Goal: Information Seeking & Learning: Learn about a topic

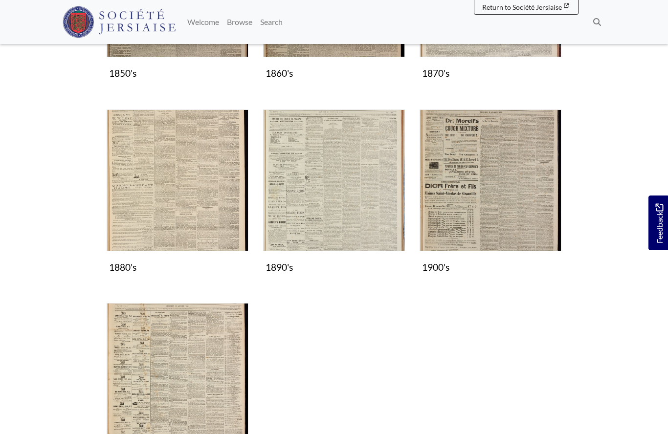
scroll to position [346, 0]
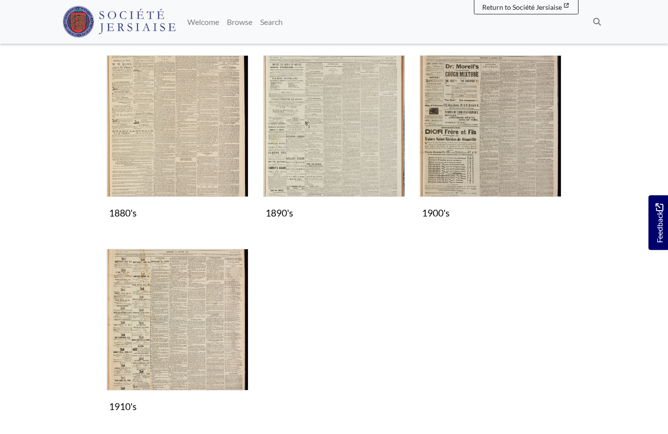
click at [500, 154] on img "Subcollection" at bounding box center [491, 127] width 142 height 142
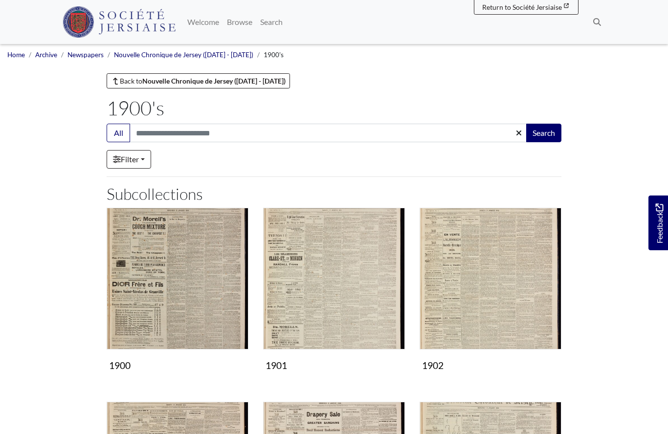
click at [323, 297] on img "Subcollection" at bounding box center [334, 279] width 142 height 142
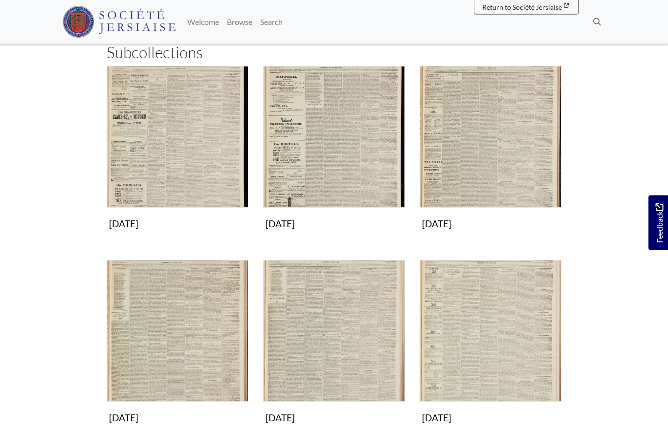
scroll to position [142, 0]
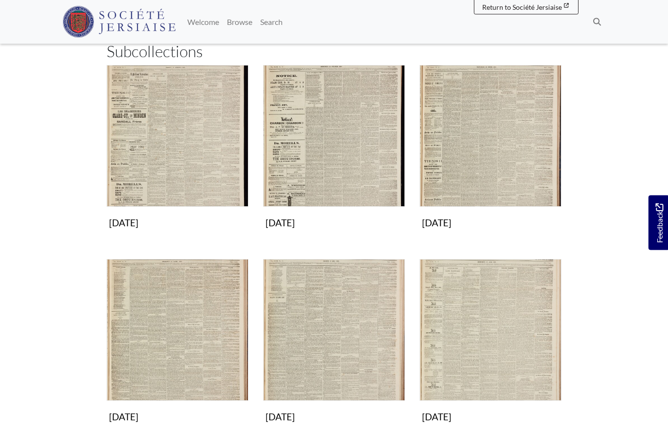
click at [194, 350] on img "Subcollection" at bounding box center [178, 331] width 142 height 142
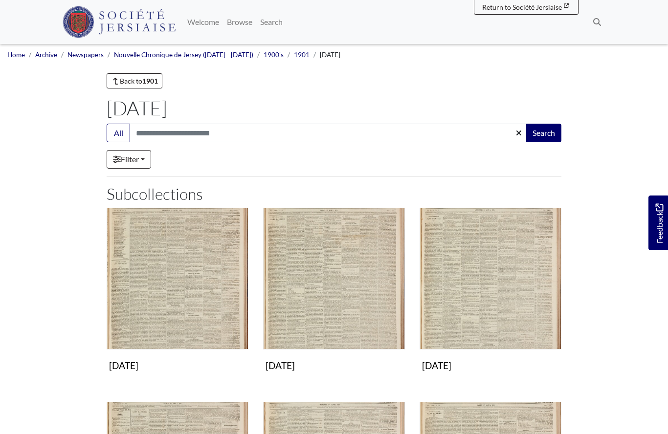
click at [356, 309] on img "Subcollection" at bounding box center [334, 279] width 142 height 142
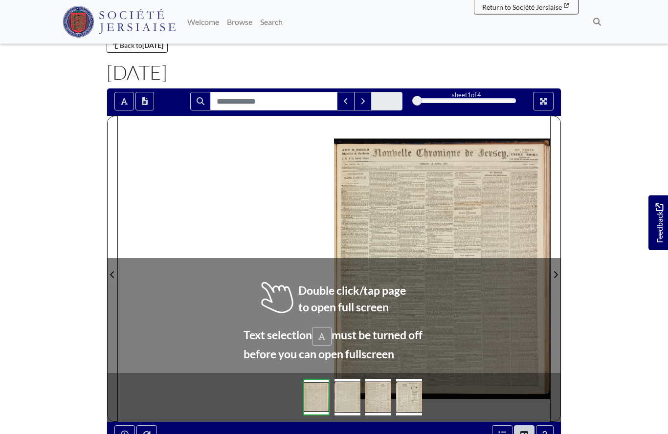
scroll to position [36, 0]
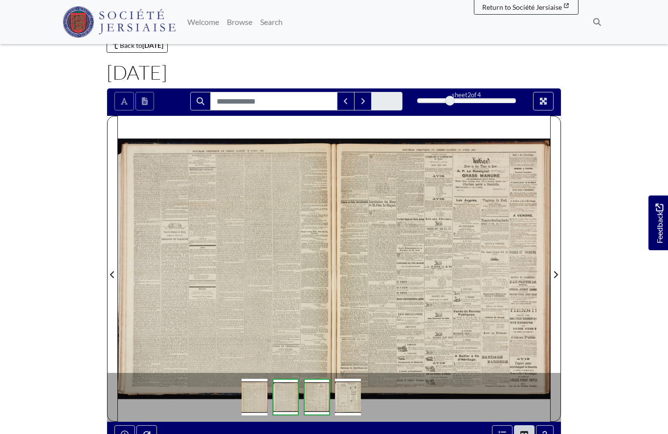
scroll to position [78, 0]
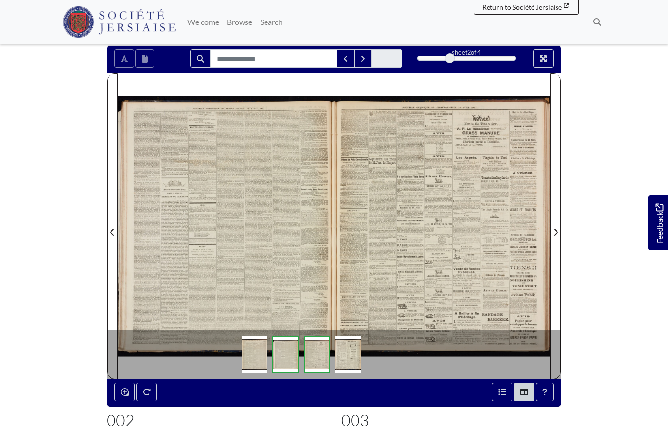
click at [243, 247] on div at bounding box center [226, 226] width 216 height 306
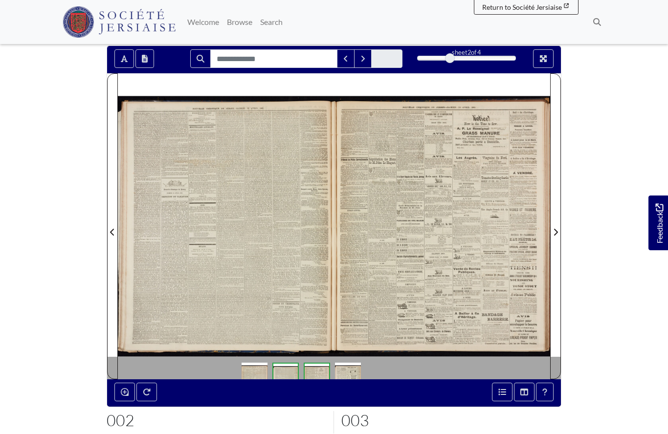
click at [269, 253] on div at bounding box center [226, 226] width 216 height 306
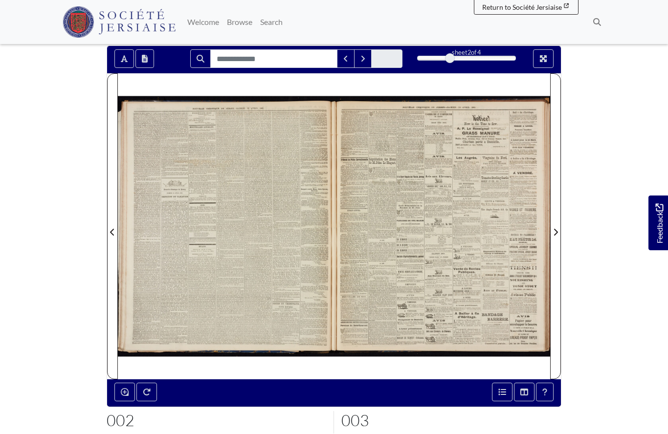
click at [249, 263] on div at bounding box center [226, 226] width 216 height 306
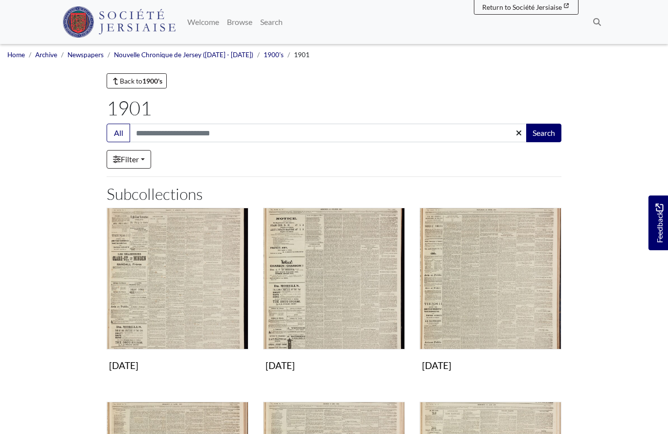
scroll to position [185, 0]
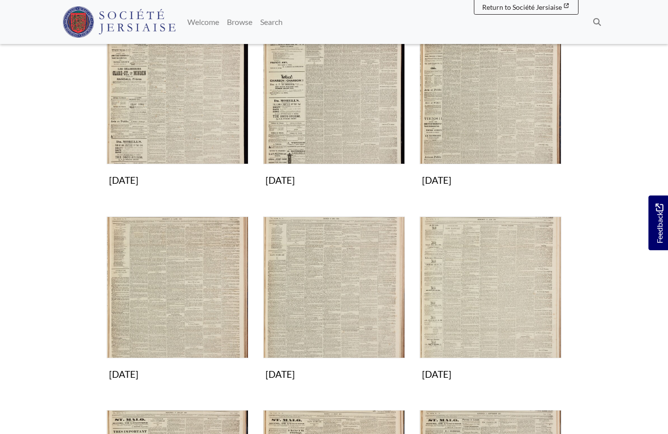
click at [305, 297] on img "Subcollection" at bounding box center [334, 288] width 142 height 142
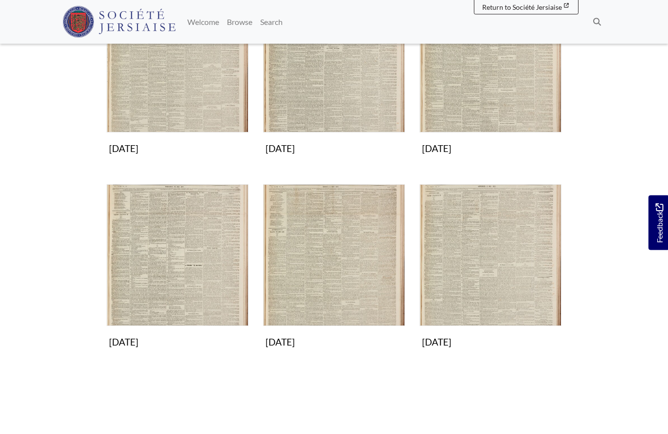
scroll to position [411, 0]
click at [494, 274] on img "Subcollection" at bounding box center [491, 255] width 142 height 142
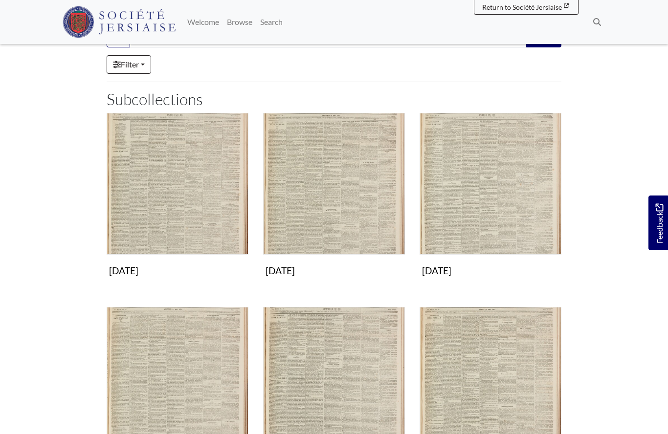
scroll to position [94, 0]
click at [188, 198] on img "Subcollection" at bounding box center [178, 184] width 142 height 142
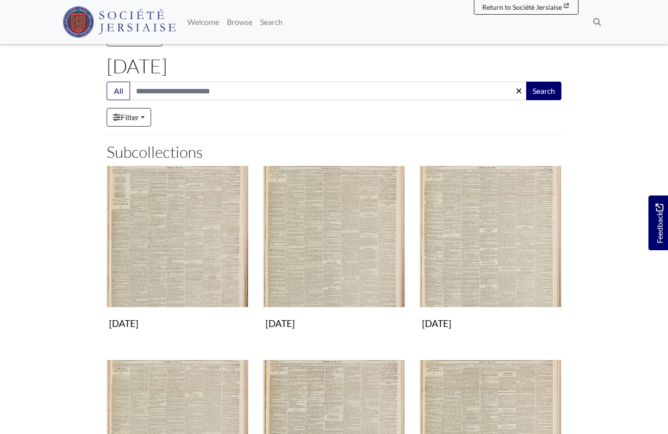
scroll to position [0, 0]
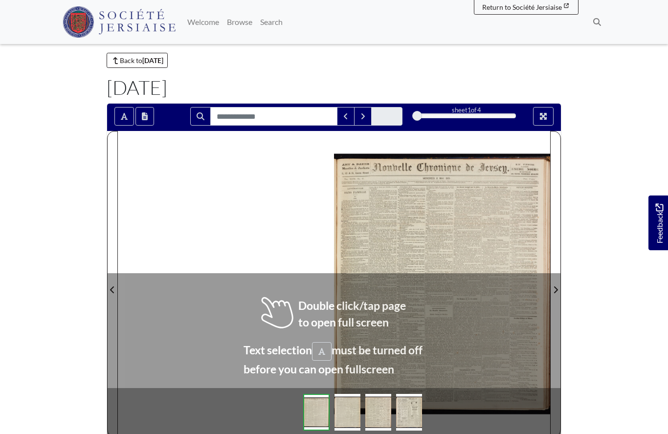
scroll to position [37, 0]
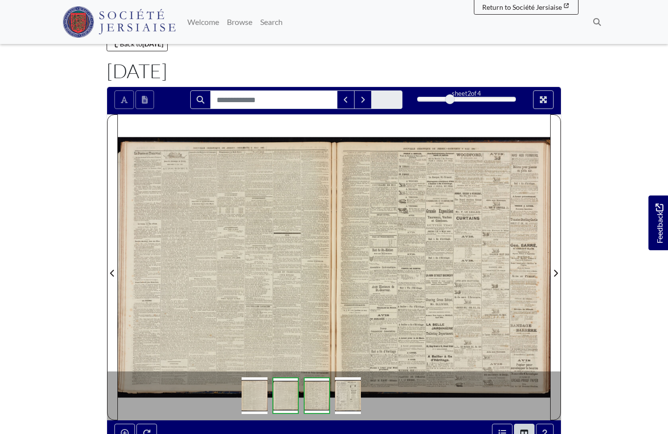
scroll to position [80, 0]
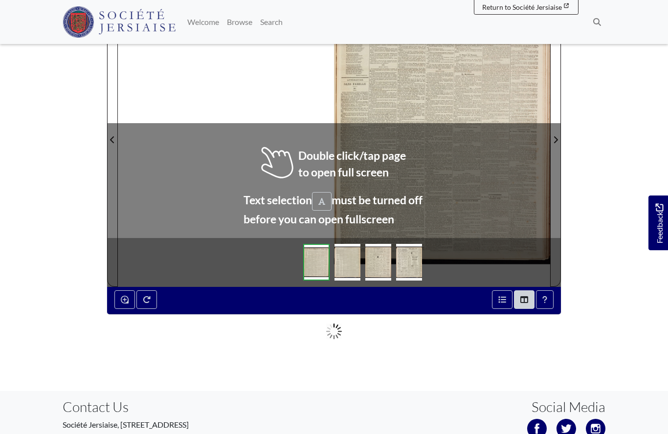
scroll to position [168, 0]
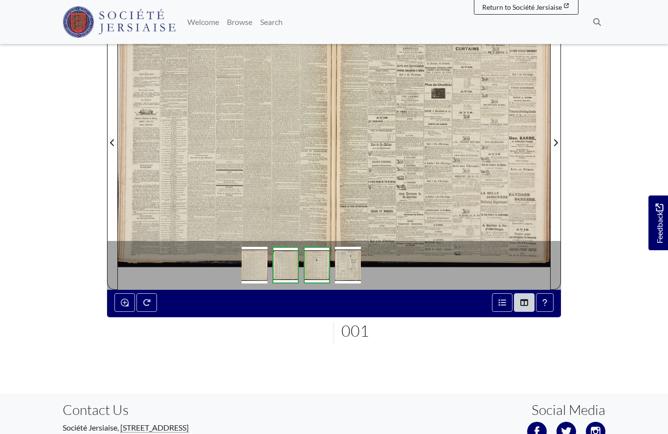
scroll to position [210, 0]
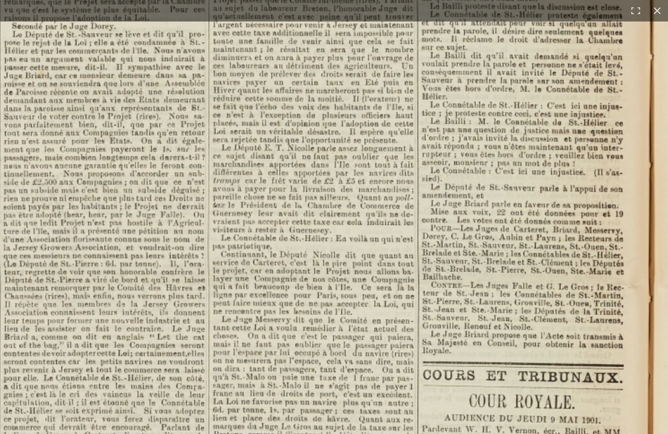
scroll to position [91, 0]
